Goal: Check status: Check status

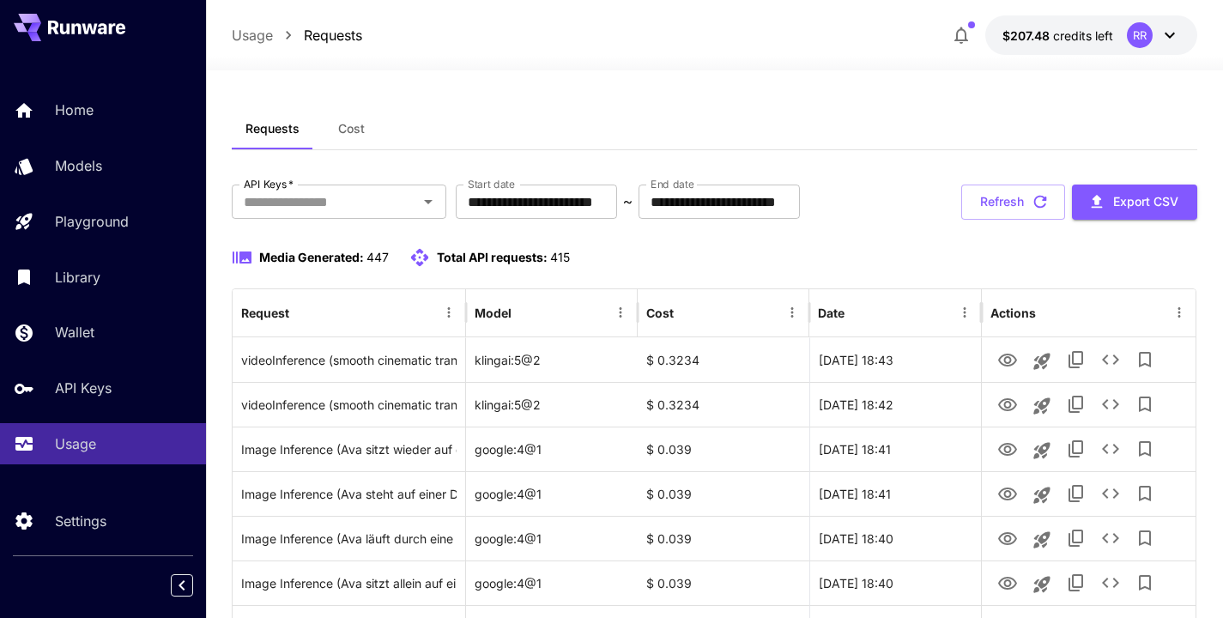
scroll to position [0, 20]
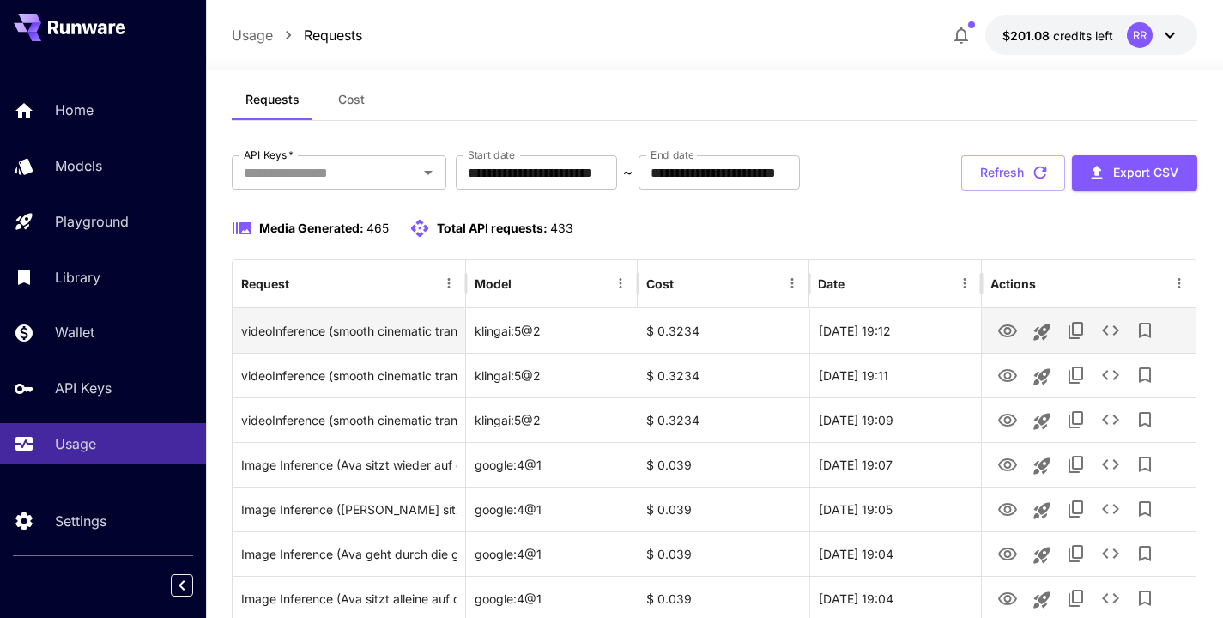
scroll to position [29, 0]
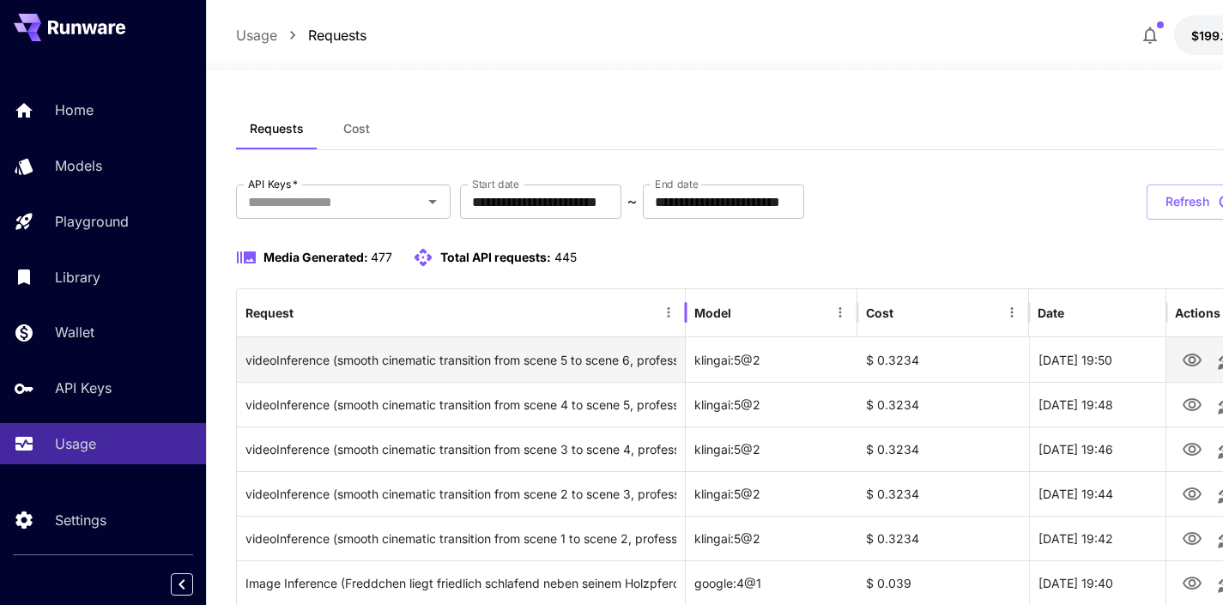
drag, startPoint x: 466, startPoint y: 306, endPoint x: 671, endPoint y: 348, distance: 209.3
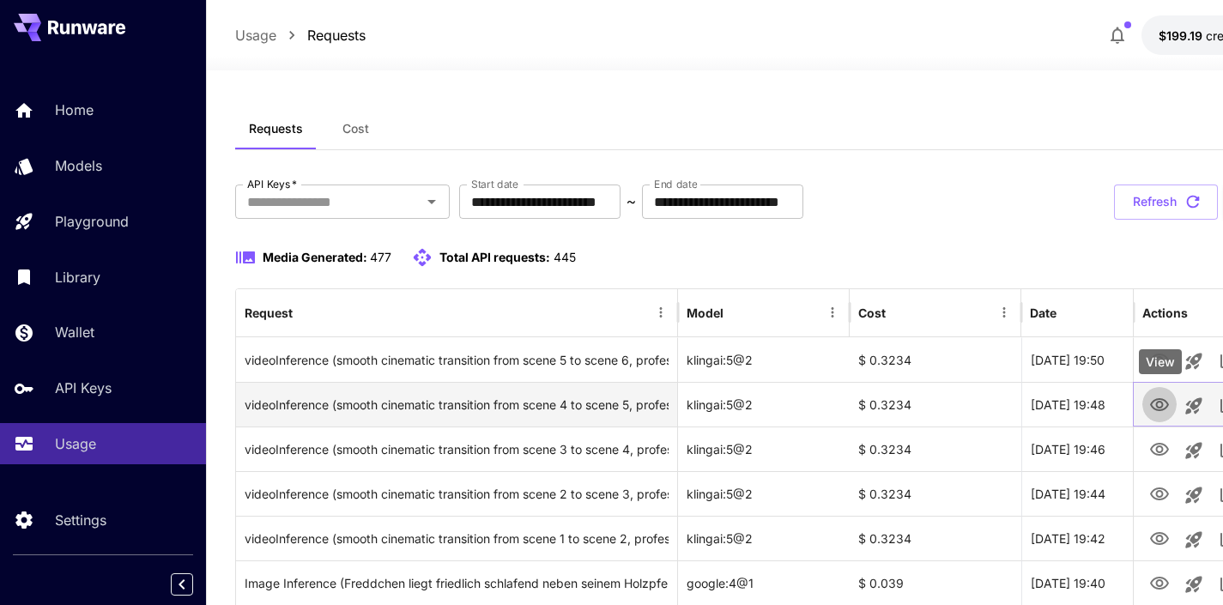
drag, startPoint x: 1163, startPoint y: 404, endPoint x: 1155, endPoint y: 407, distance: 9.0
click at [1155, 410] on icon "View" at bounding box center [1160, 405] width 21 height 21
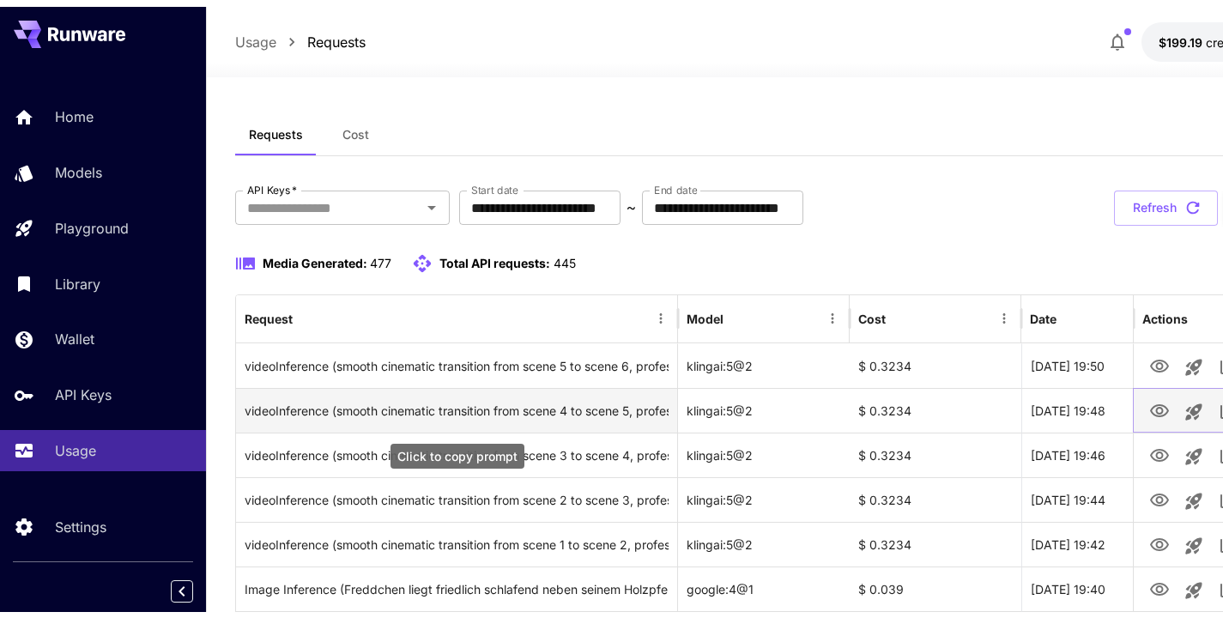
scroll to position [1, 0]
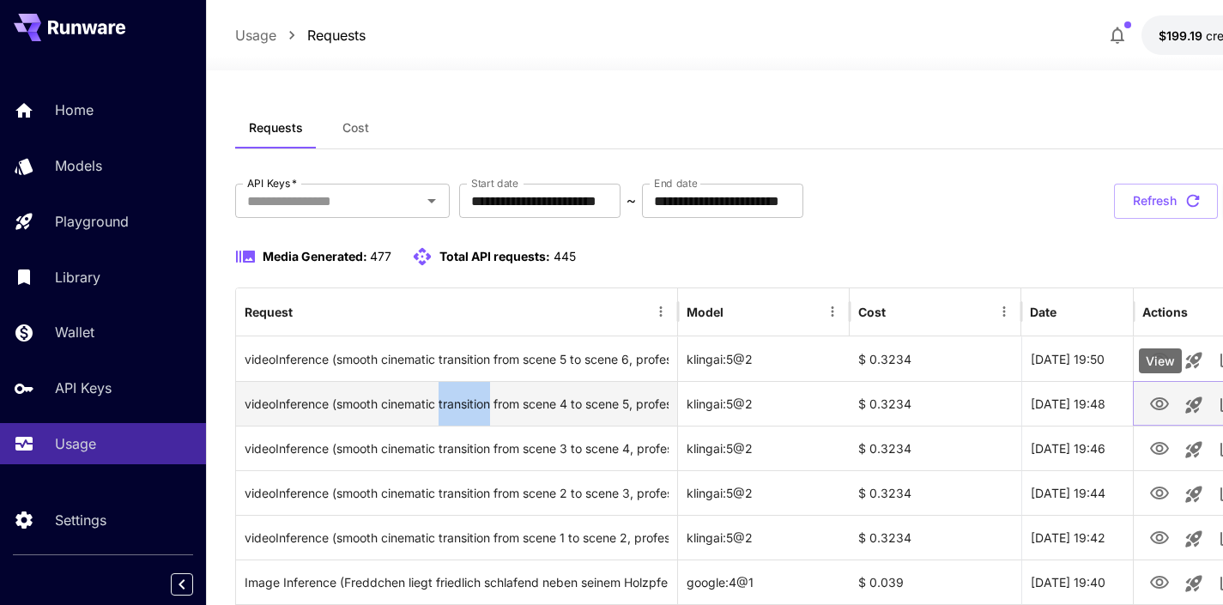
click at [1166, 401] on icon "View" at bounding box center [1160, 404] width 21 height 21
click at [1151, 405] on icon "View" at bounding box center [1160, 404] width 21 height 21
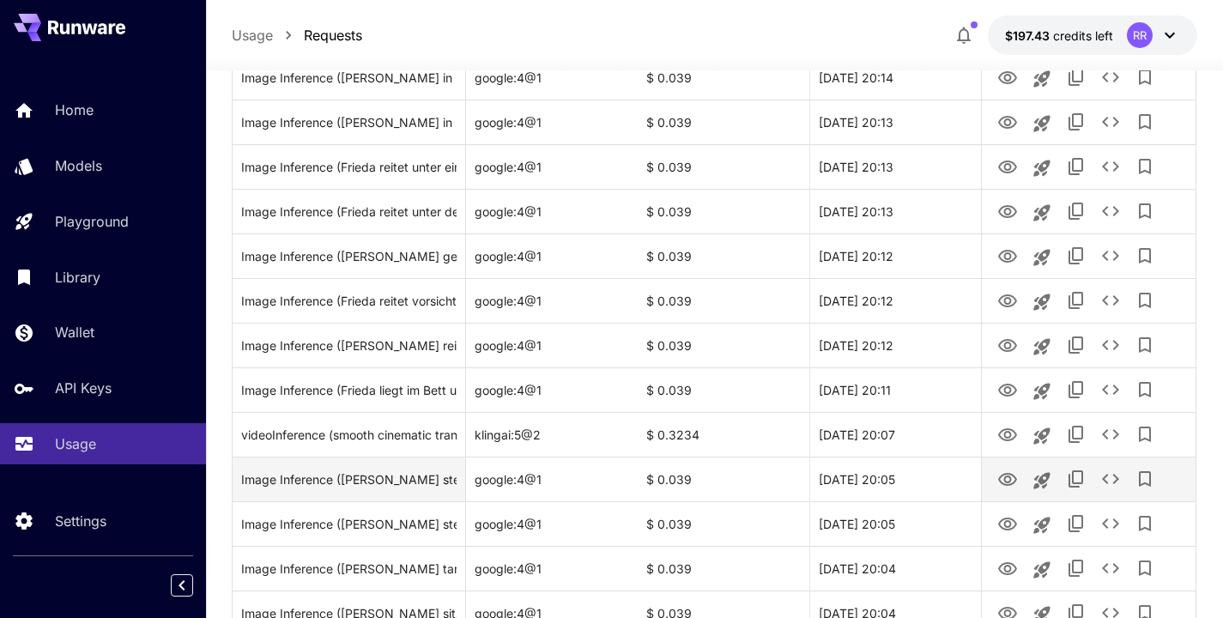
scroll to position [284, 0]
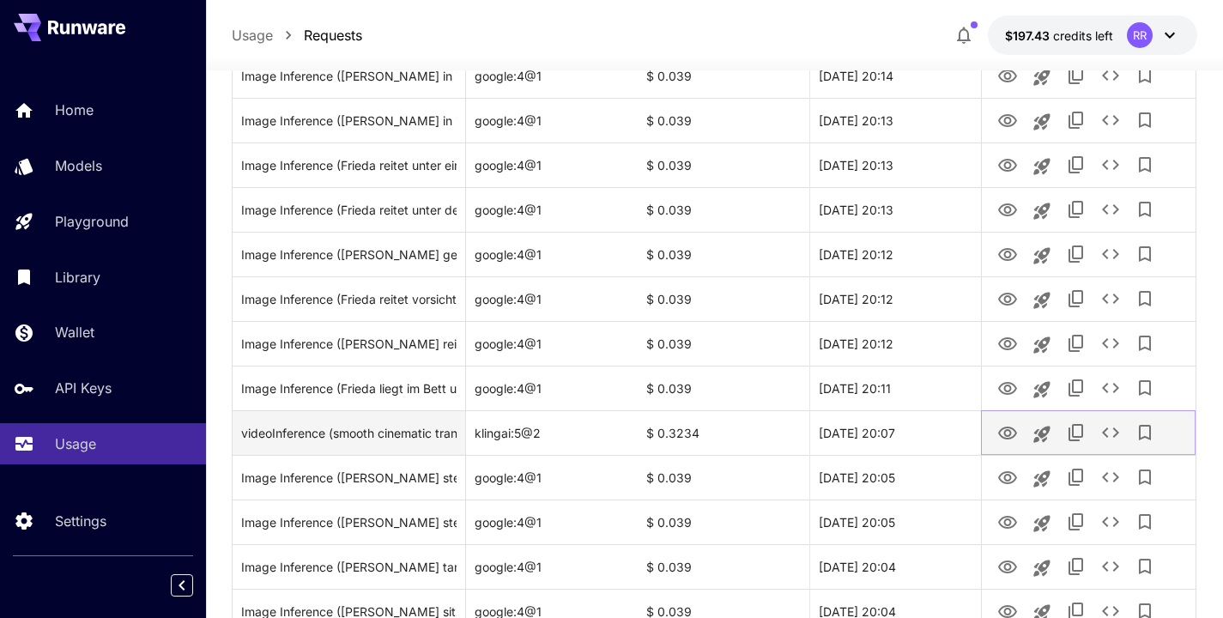
click at [1008, 429] on icon "View" at bounding box center [1007, 433] width 19 height 13
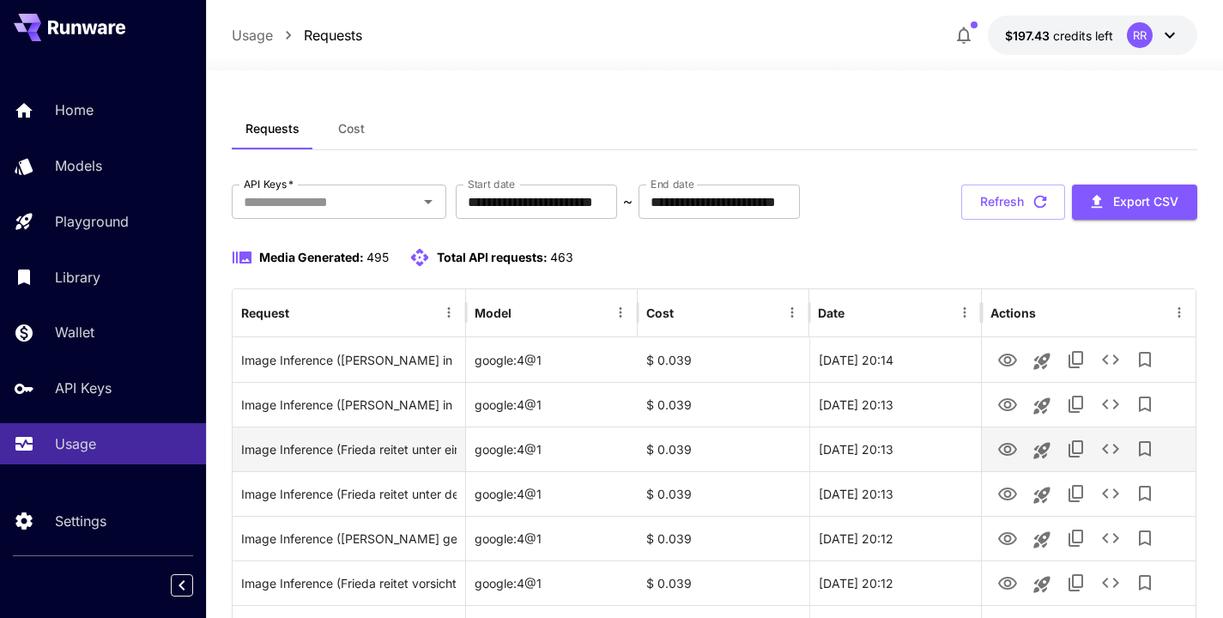
scroll to position [0, 0]
